Goal: Task Accomplishment & Management: Complete application form

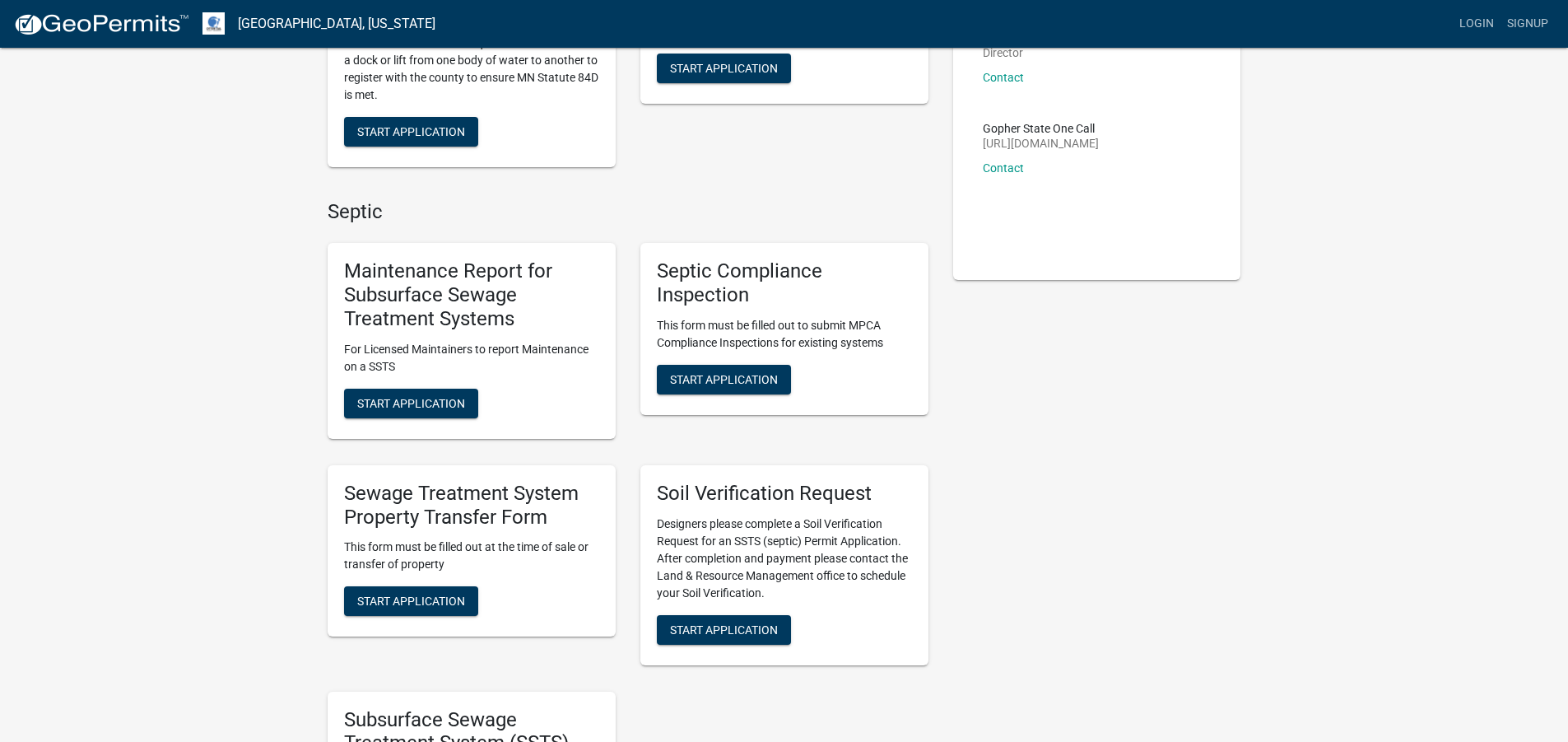
scroll to position [330, 0]
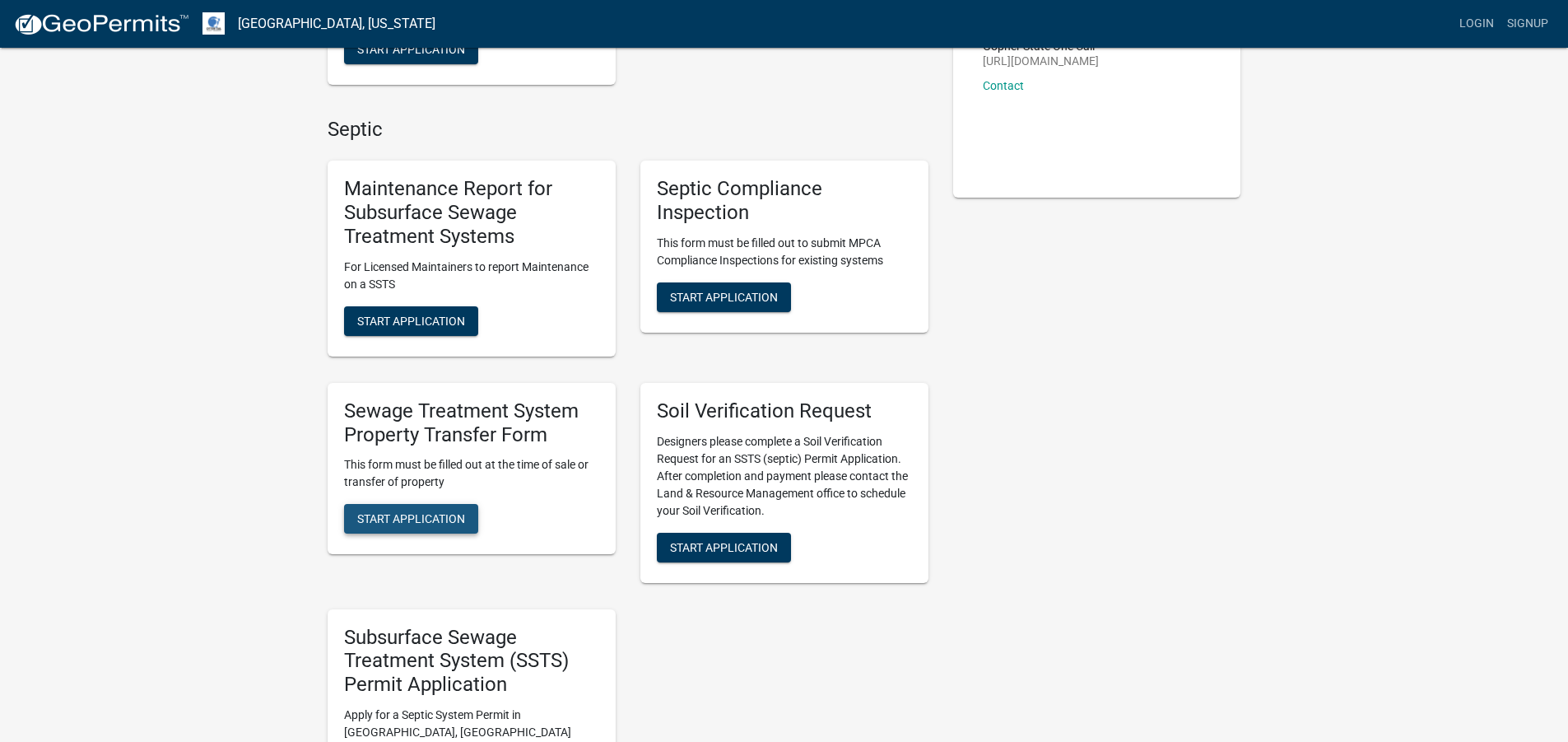
click at [416, 519] on span "Start Application" at bounding box center [411, 519] width 108 height 13
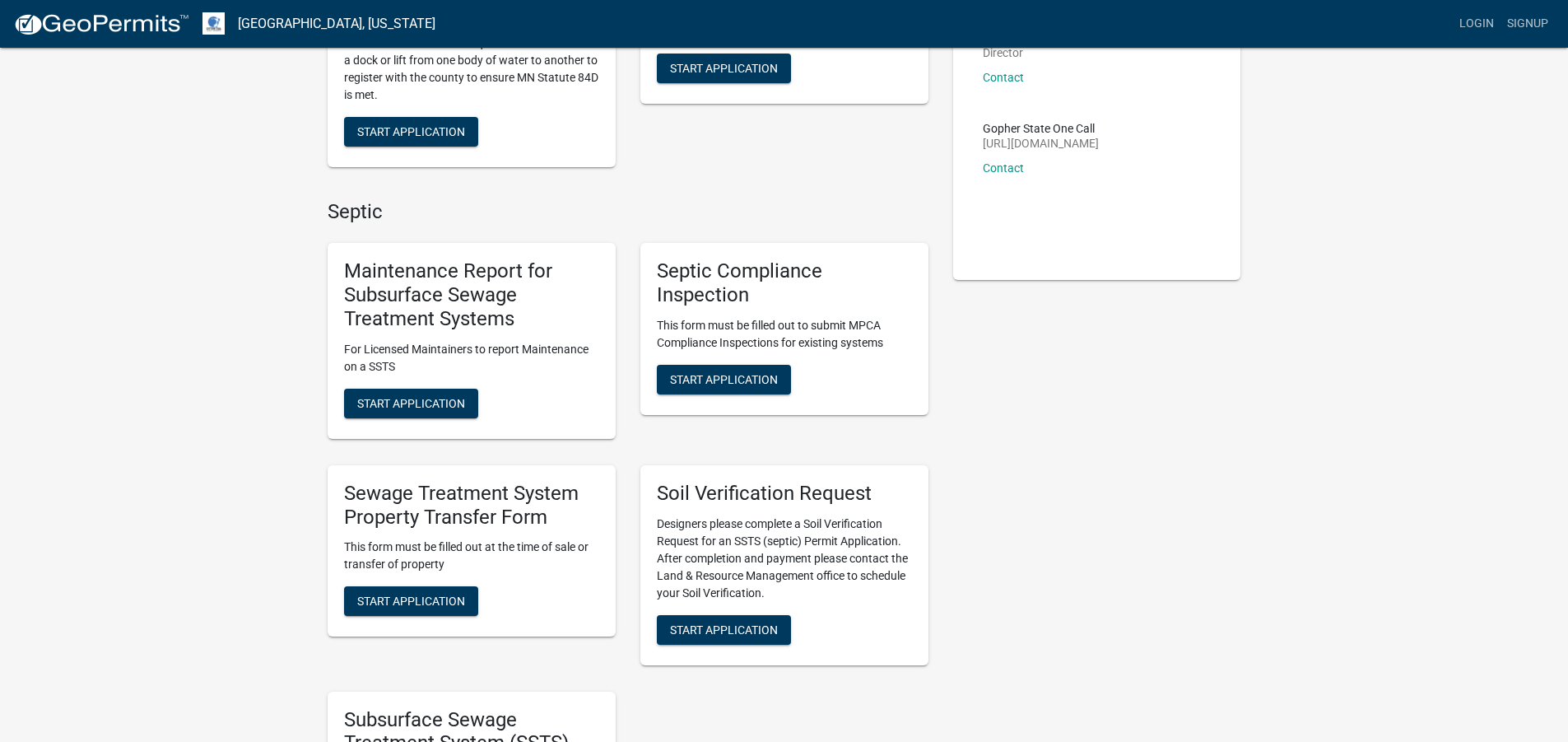
scroll to position [330, 0]
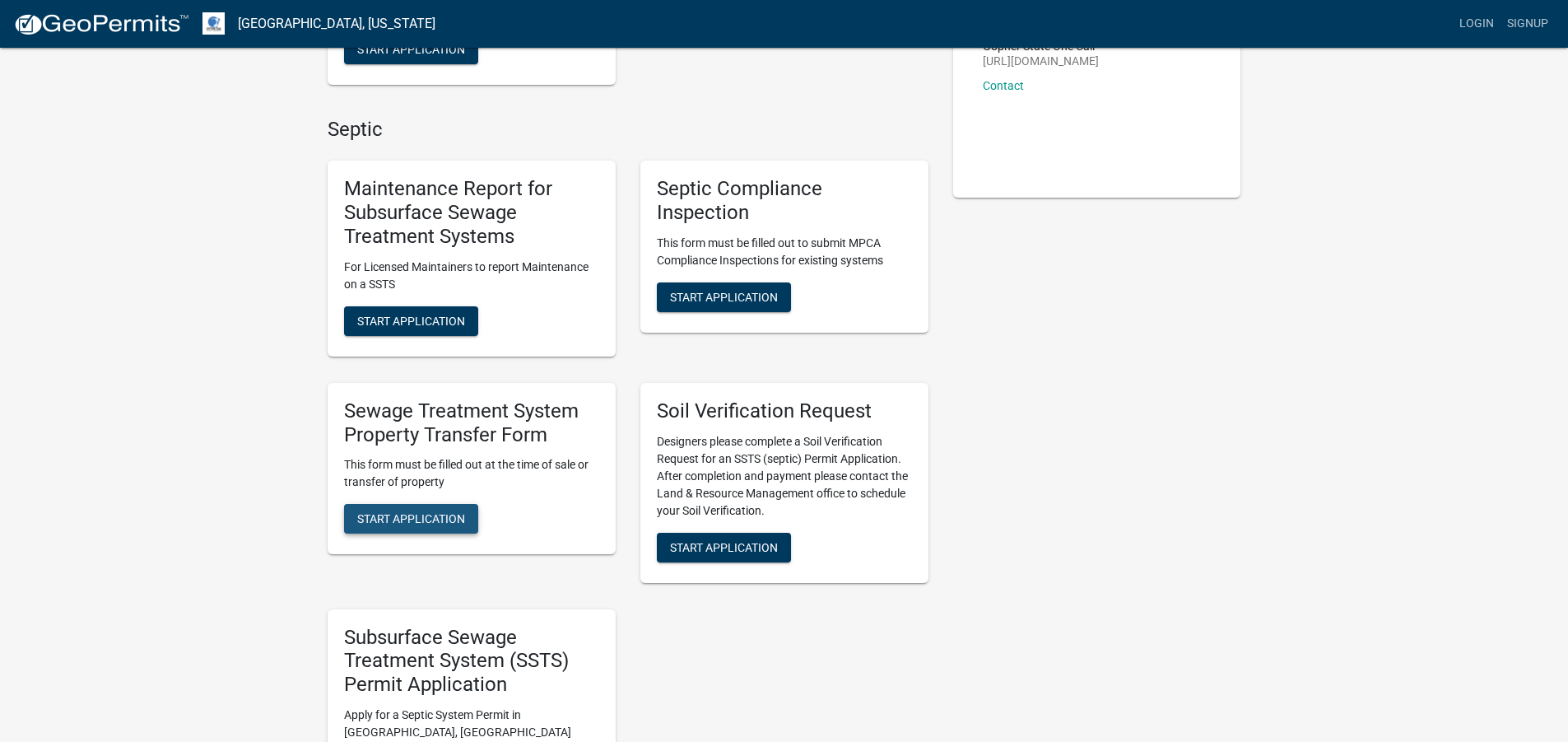
click at [442, 520] on span "Start Application" at bounding box center [411, 519] width 108 height 13
